Goal: Task Accomplishment & Management: Manage account settings

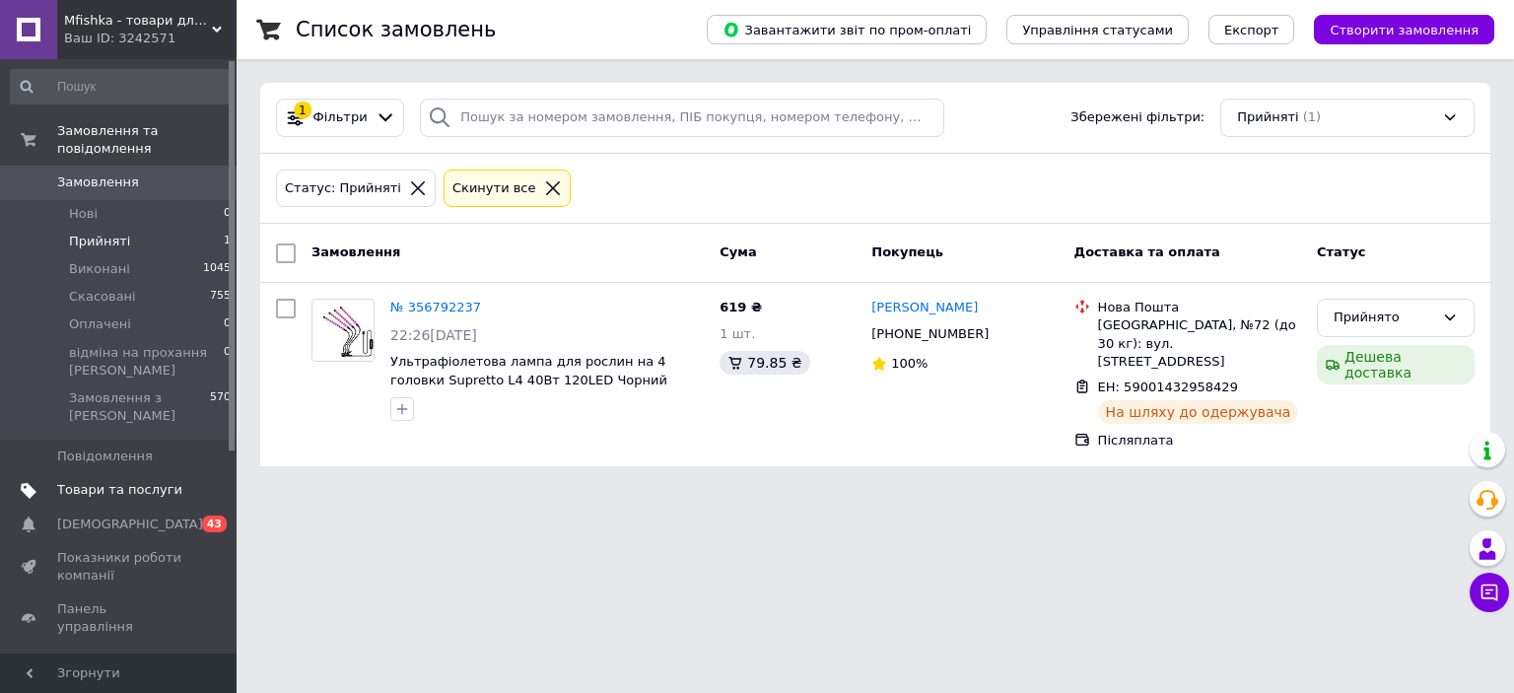
click at [146, 481] on span "Товари та послуги" at bounding box center [119, 490] width 125 height 18
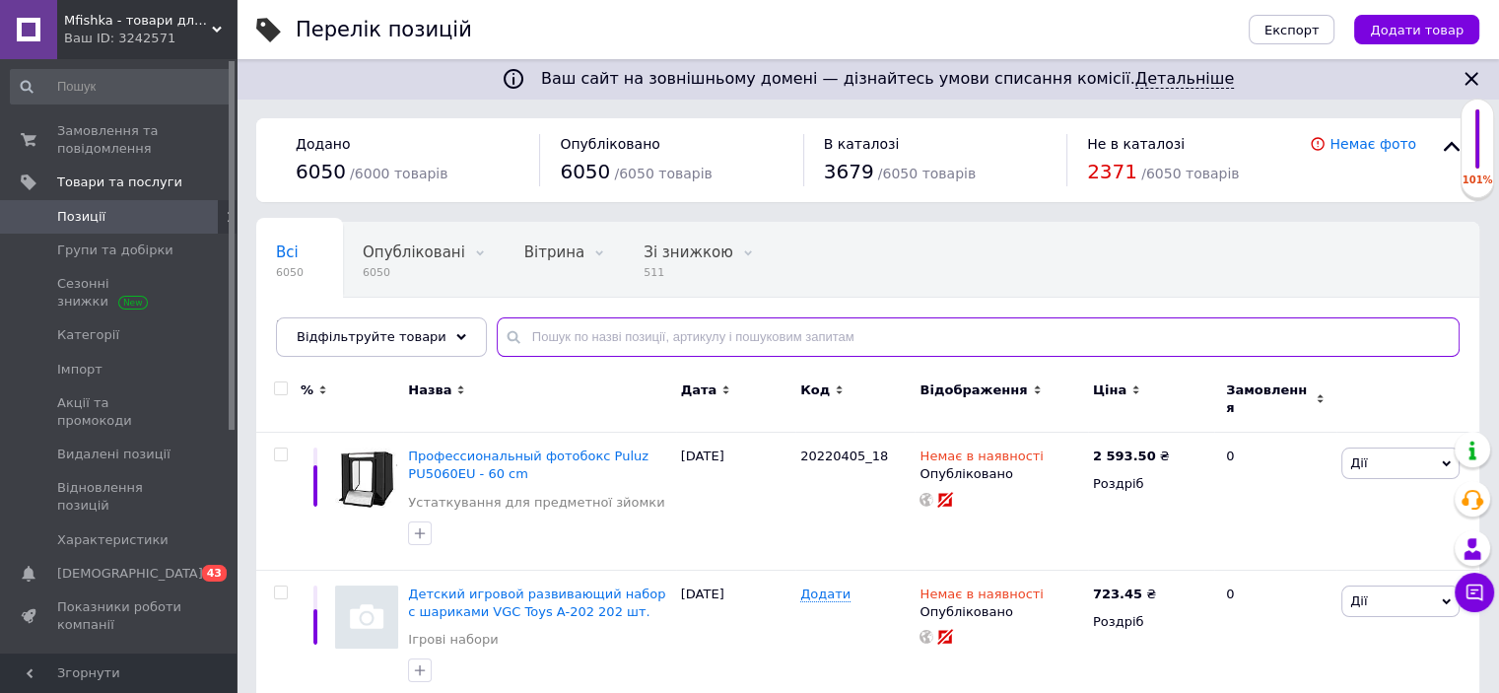
click at [620, 335] on input "text" at bounding box center [978, 336] width 963 height 39
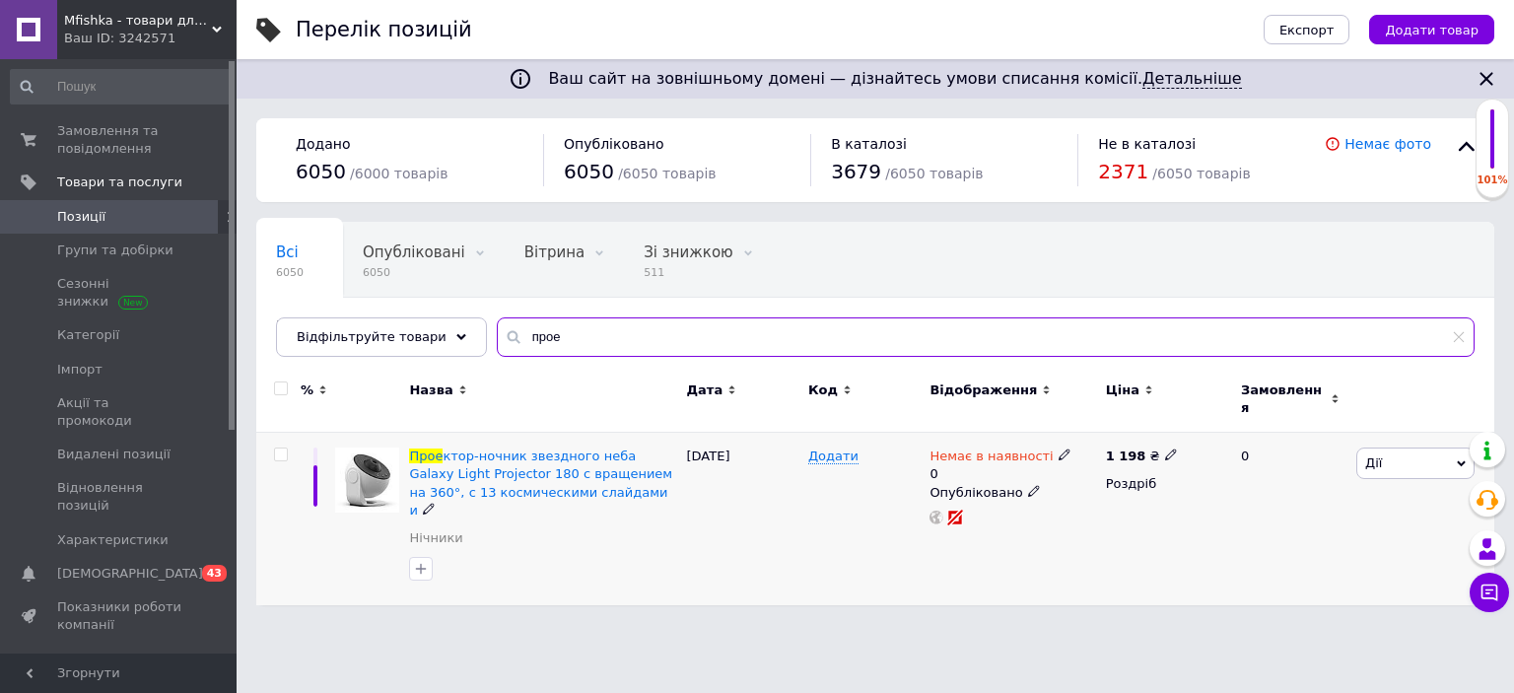
type input "прое"
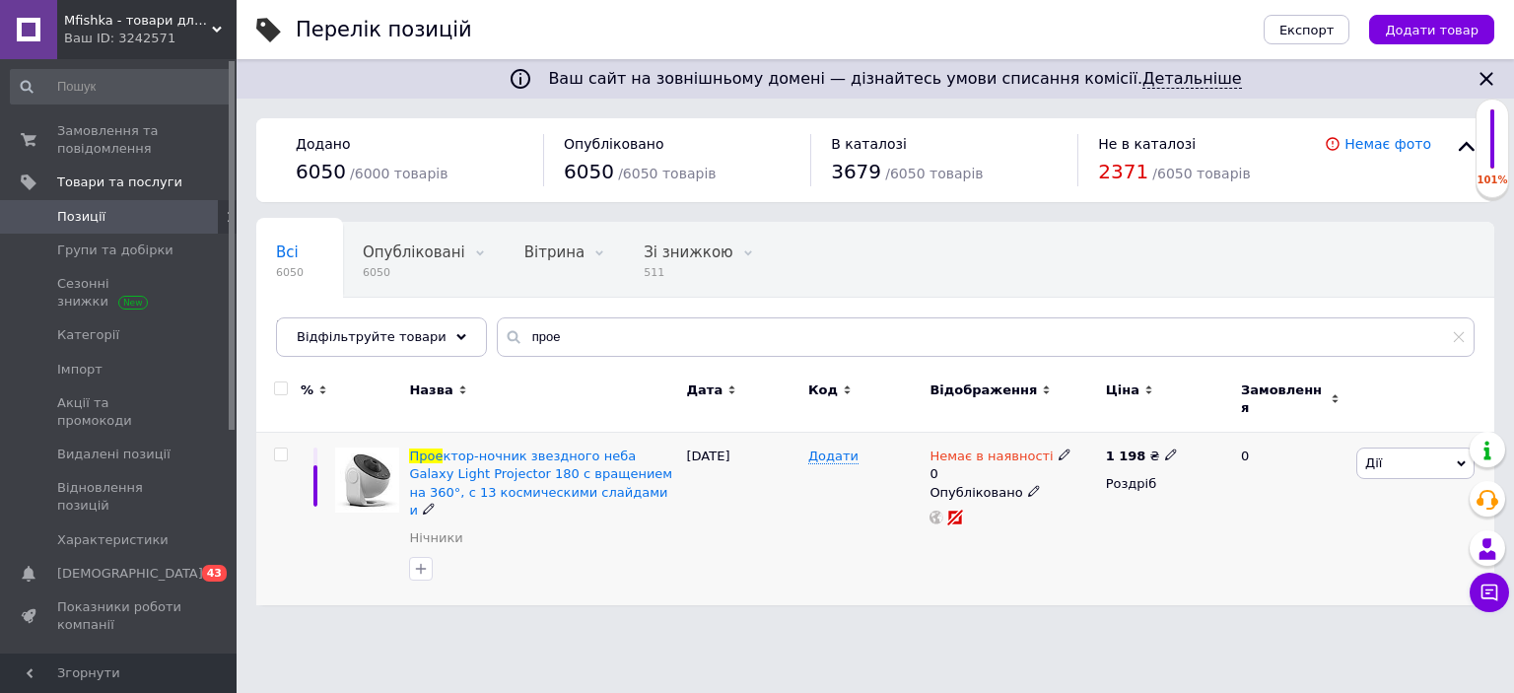
click at [1058, 448] on icon at bounding box center [1064, 454] width 12 height 12
click at [1085, 466] on li "В наявності" at bounding box center [1166, 480] width 187 height 28
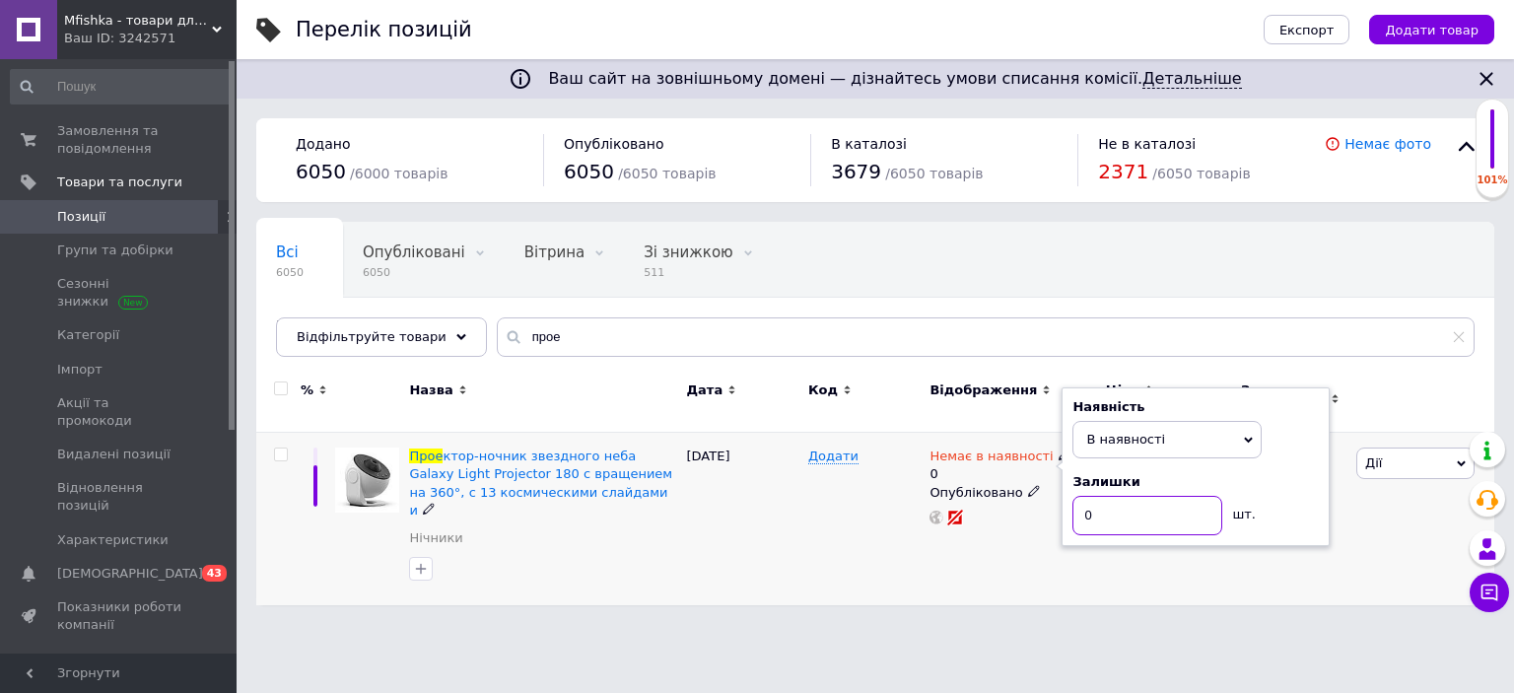
drag, startPoint x: 1104, startPoint y: 498, endPoint x: 1085, endPoint y: 496, distance: 18.8
click at [1085, 496] on input "0" at bounding box center [1147, 515] width 150 height 39
type input "1"
